Goal: Task Accomplishment & Management: Use online tool/utility

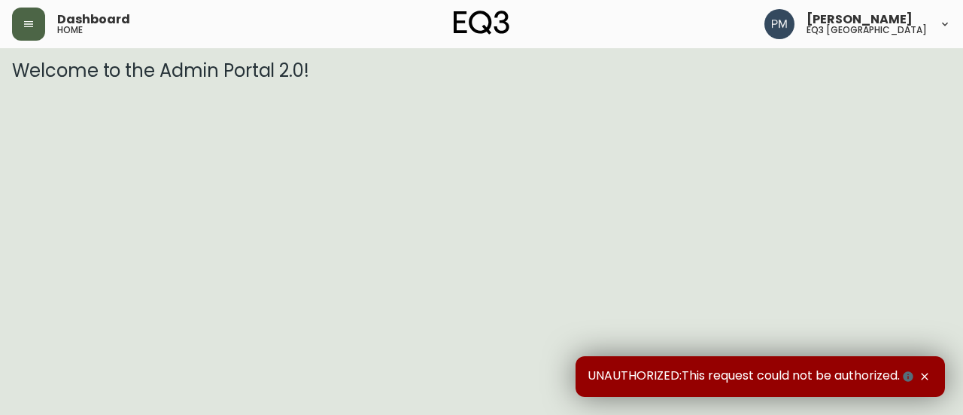
click at [16, 32] on button "button" at bounding box center [28, 24] width 33 height 33
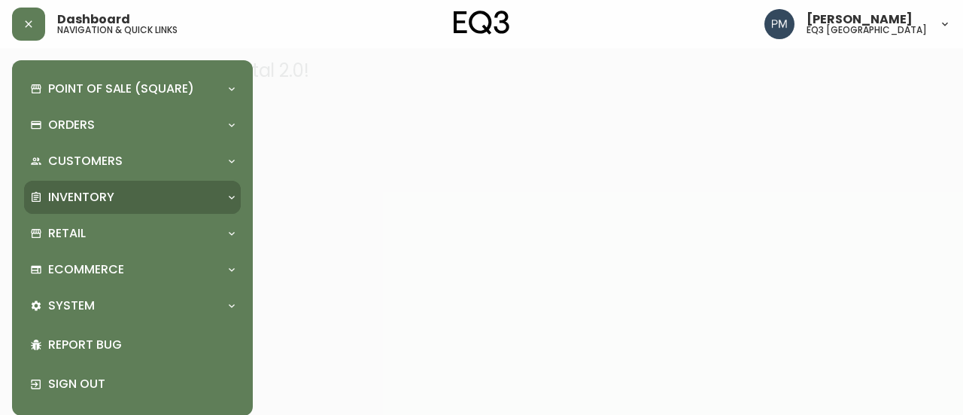
click at [151, 199] on div "Inventory" at bounding box center [125, 197] width 190 height 17
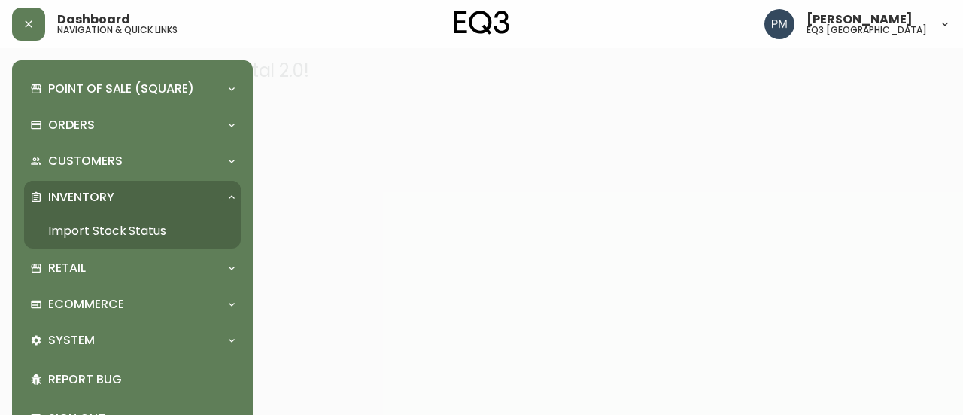
click at [108, 227] on link "Import Stock Status" at bounding box center [132, 231] width 217 height 35
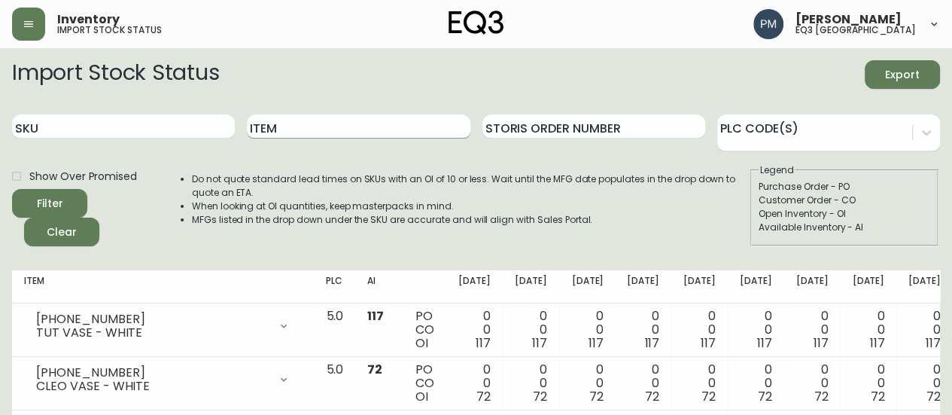
click at [352, 127] on input "Item" at bounding box center [358, 126] width 223 height 24
type input "Trace"
click at [12, 189] on button "Filter" at bounding box center [49, 203] width 75 height 29
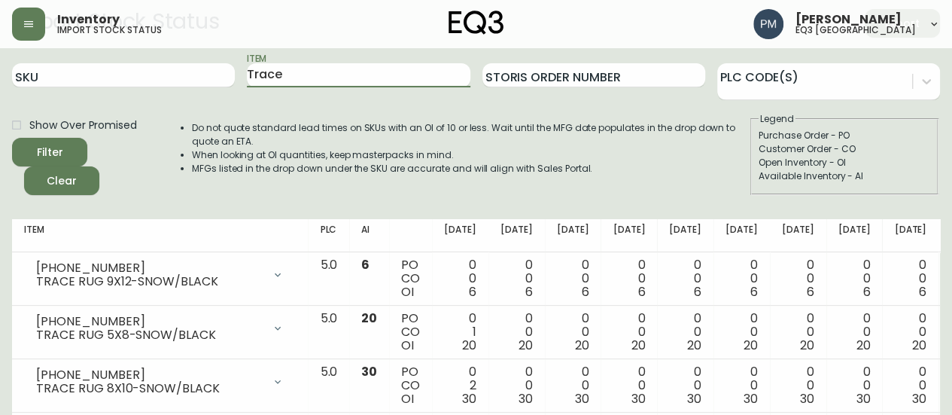
scroll to position [56, 0]
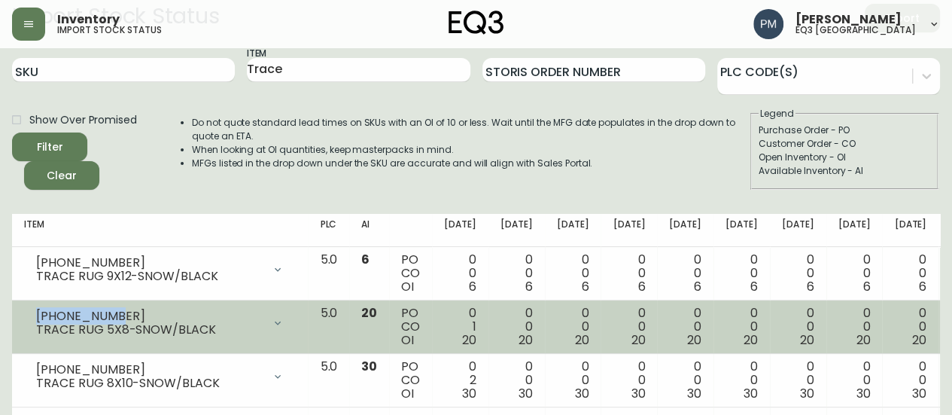
drag, startPoint x: 124, startPoint y: 315, endPoint x: 36, endPoint y: 309, distance: 88.3
click at [36, 309] on div "3190-2222-0" at bounding box center [149, 316] width 227 height 14
copy div "3190-2222-0"
